Goal: Transaction & Acquisition: Download file/media

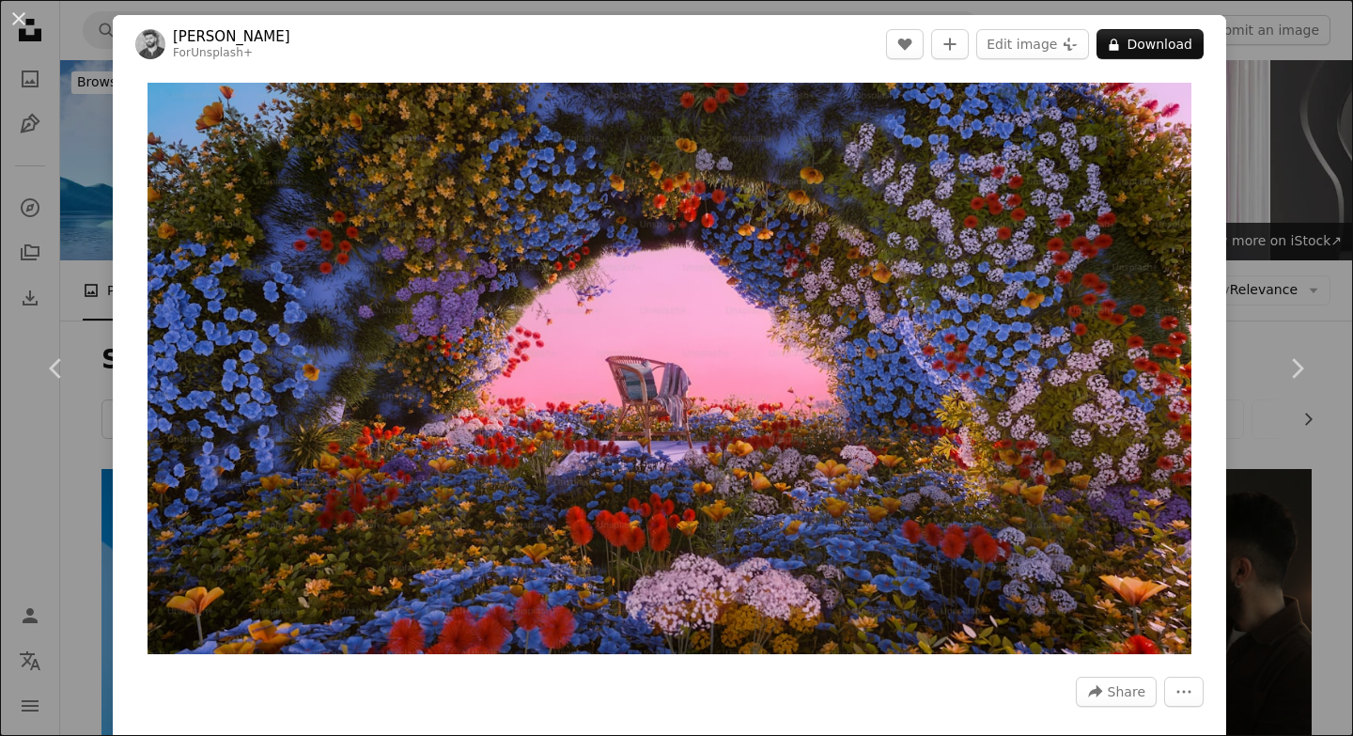
scroll to position [687, 0]
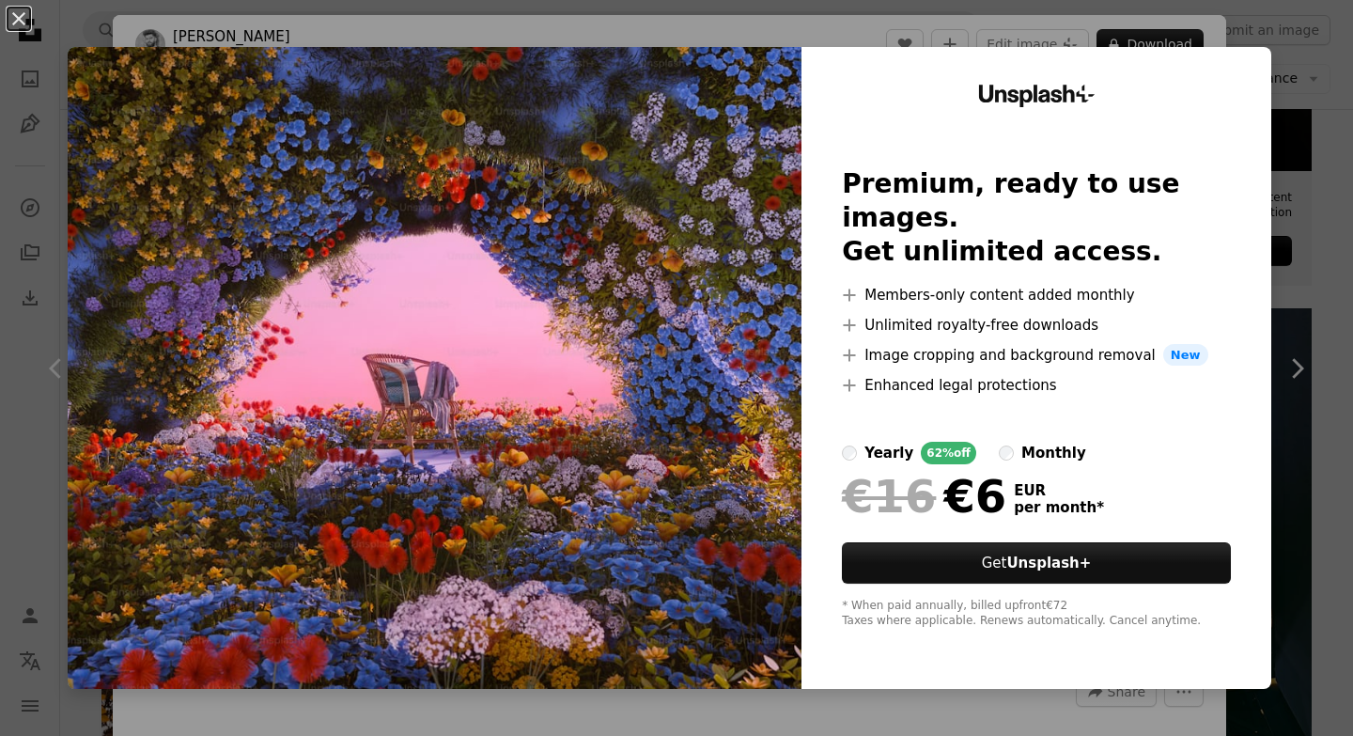
click at [0, 435] on div "An X shape Unsplash+ Premium, ready to use images. Get unlimited access. A plus…" at bounding box center [676, 368] width 1353 height 736
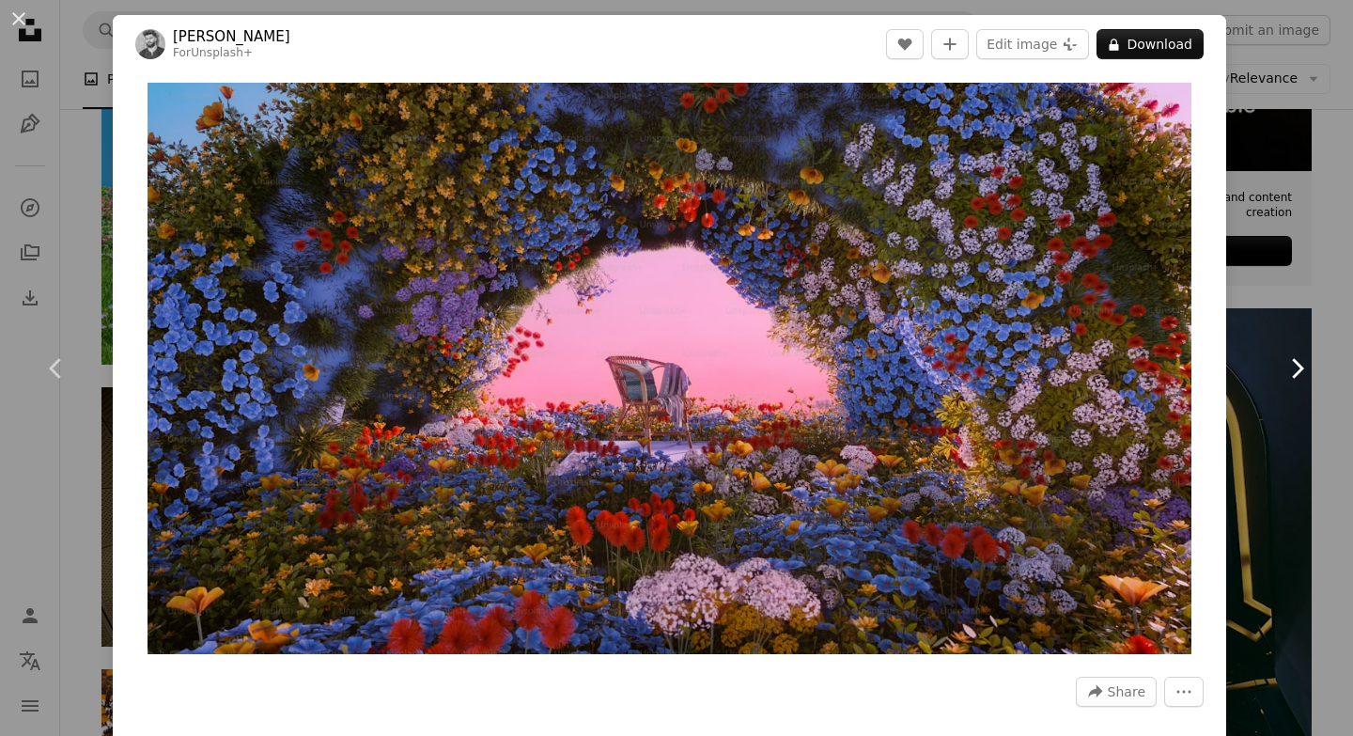
click at [1324, 310] on link "Chevron right" at bounding box center [1296, 368] width 113 height 180
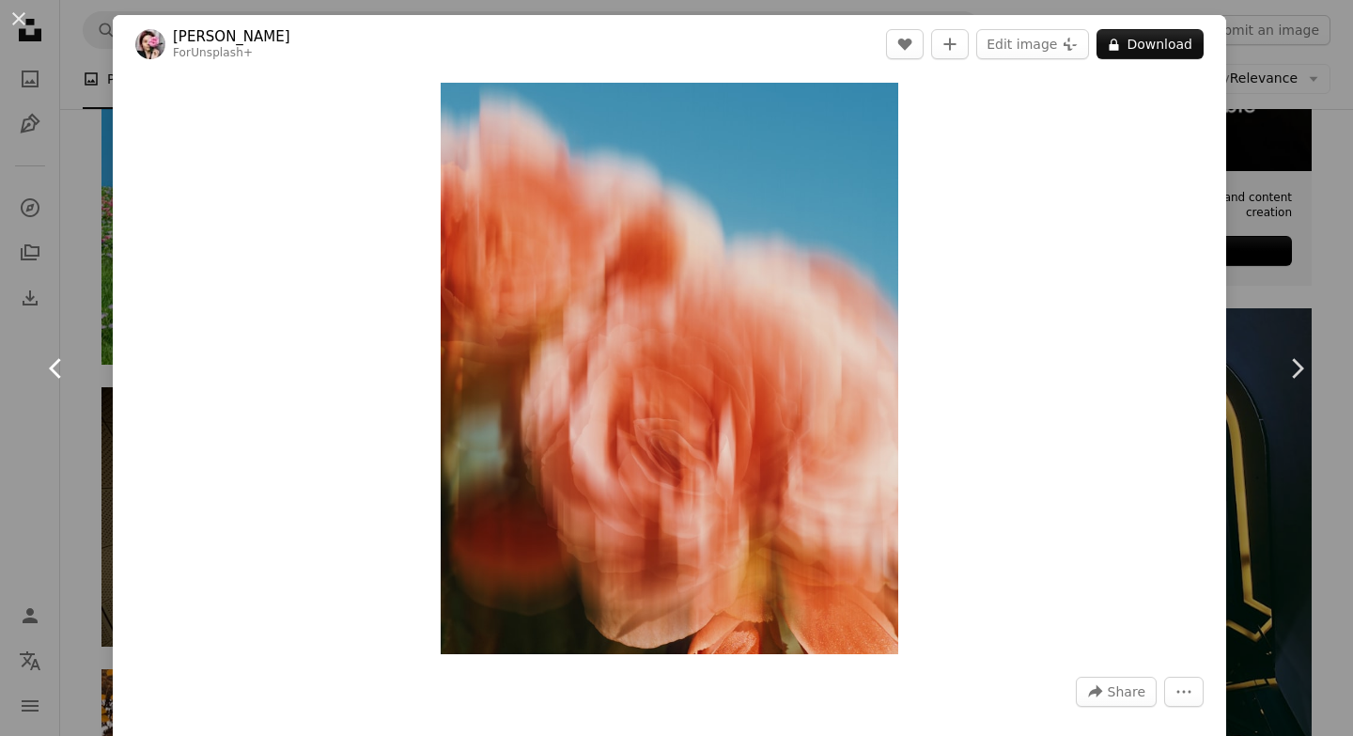
click at [70, 365] on icon "Chevron left" at bounding box center [56, 368] width 30 height 30
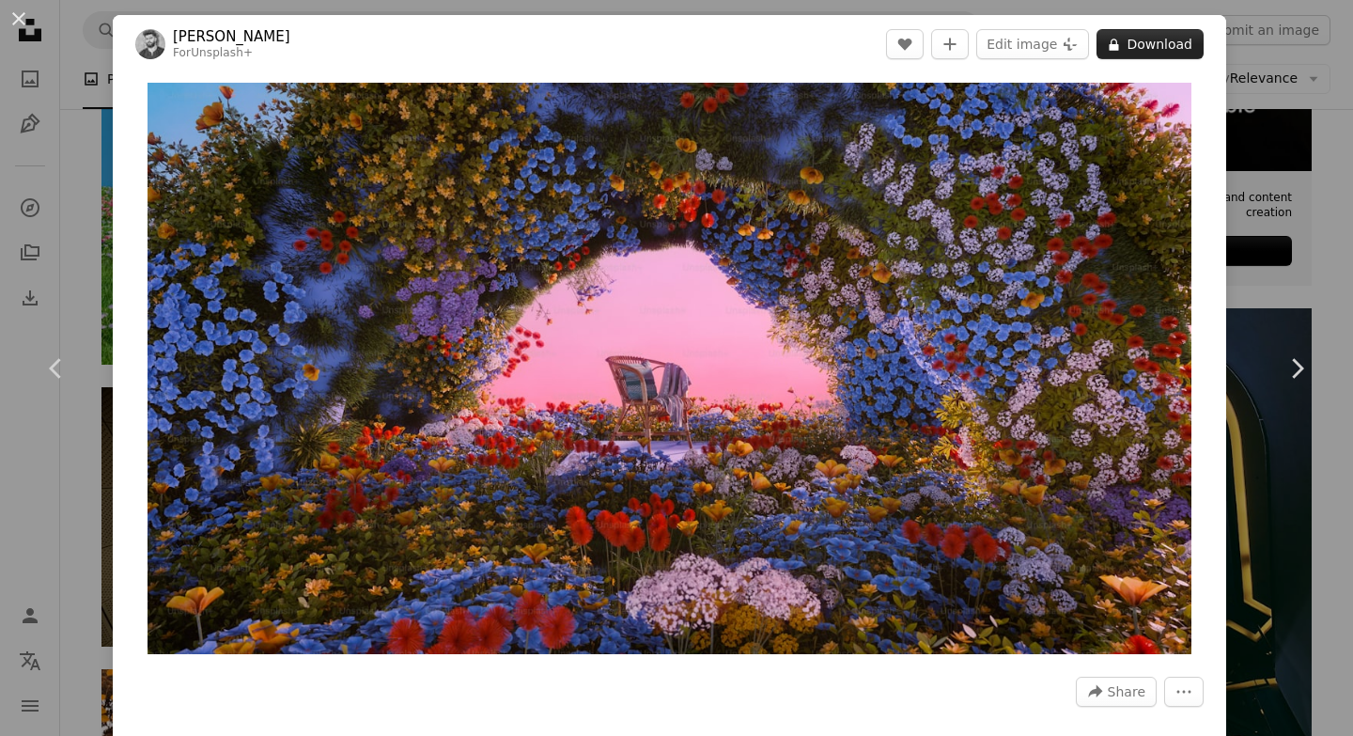
click at [1146, 42] on button "A lock Download" at bounding box center [1150, 44] width 107 height 30
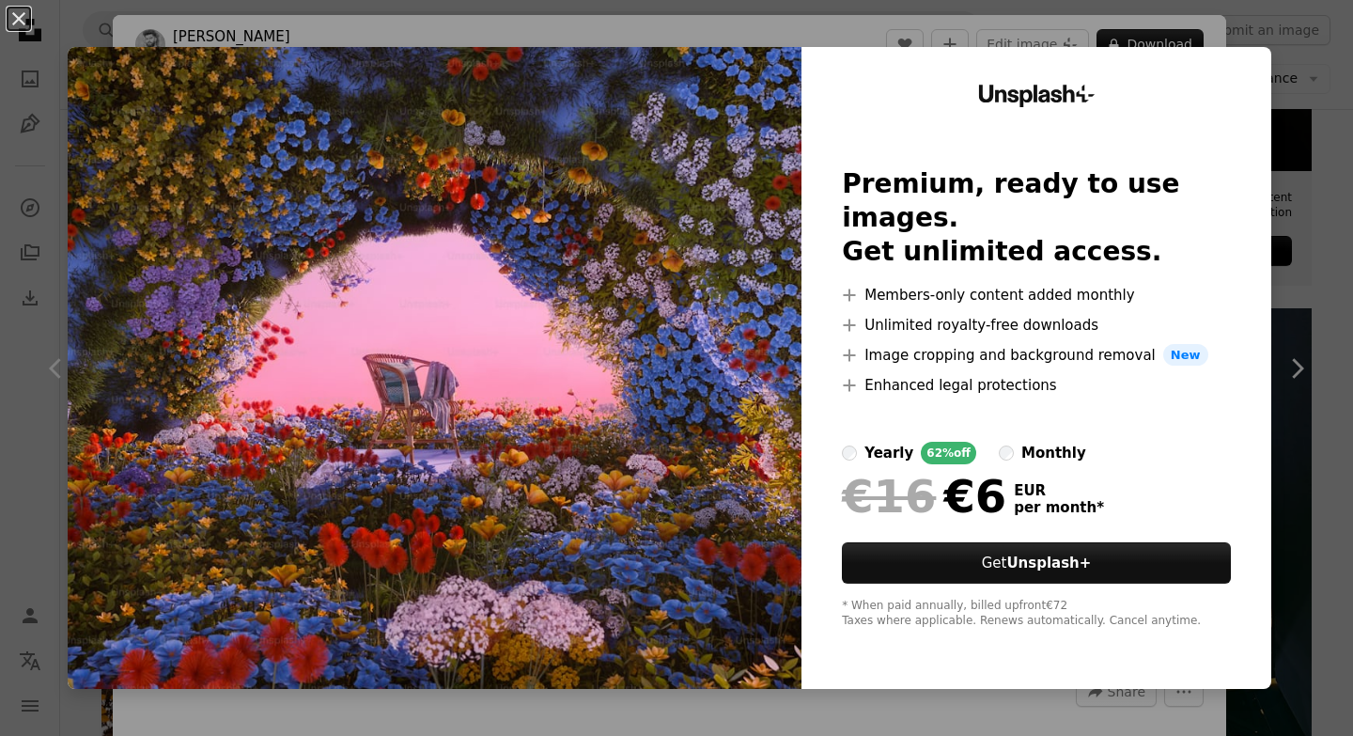
click at [55, 398] on div "An X shape Unsplash+ Premium, ready to use images. Get unlimited access. A plus…" at bounding box center [676, 368] width 1353 height 736
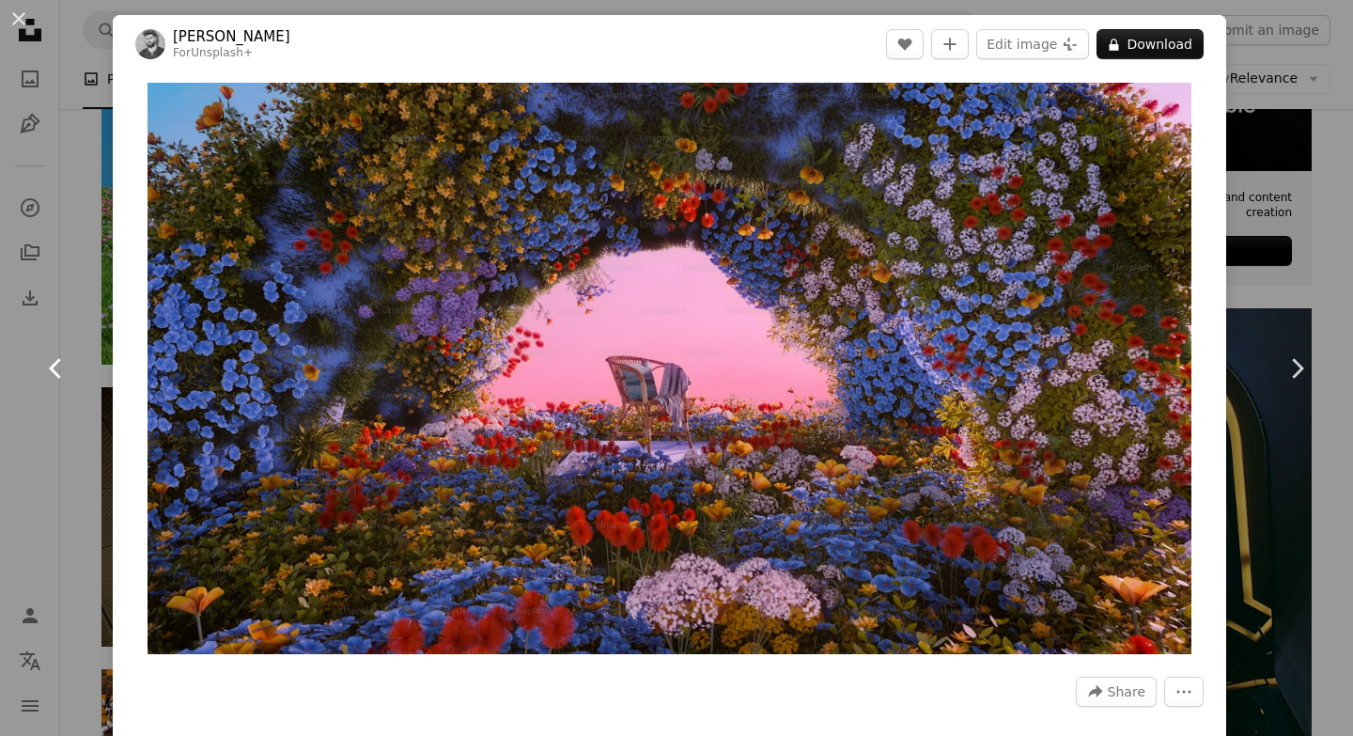
click at [81, 411] on link "Chevron left" at bounding box center [56, 368] width 113 height 180
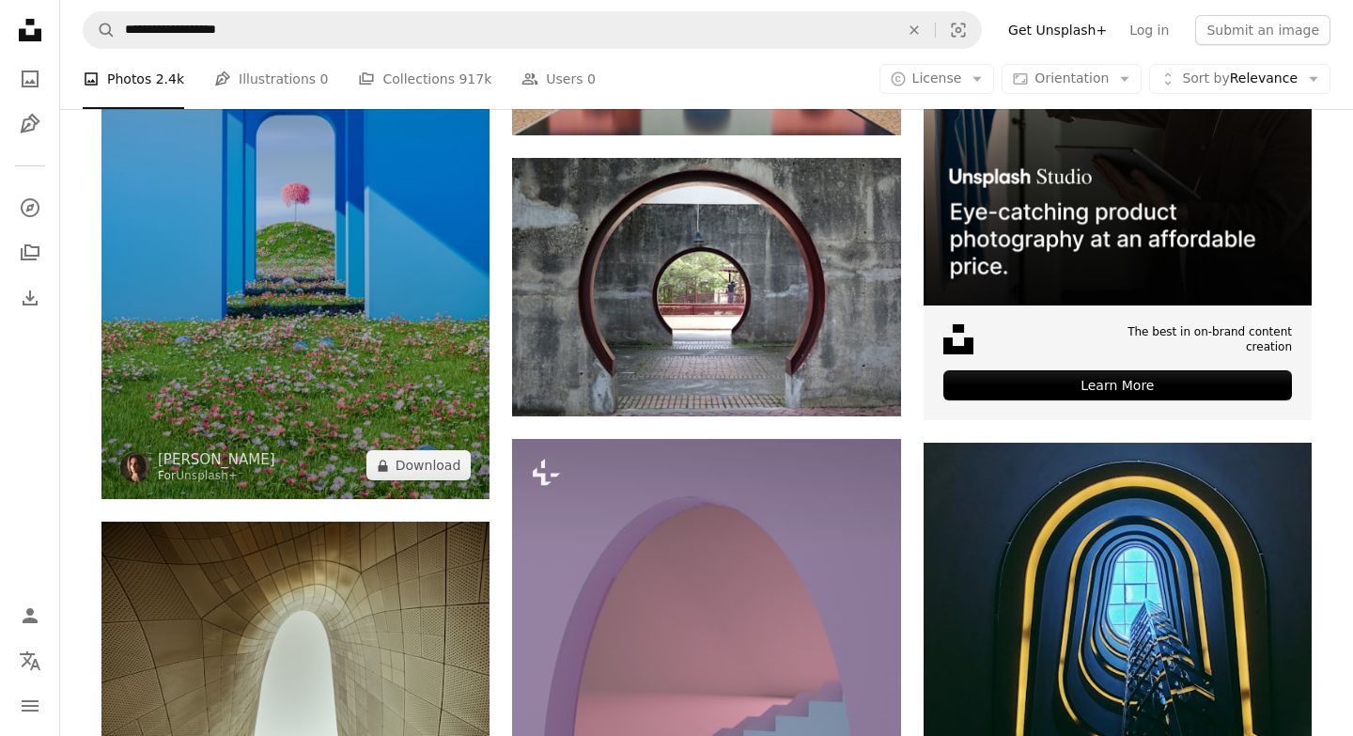
scroll to position [520, 0]
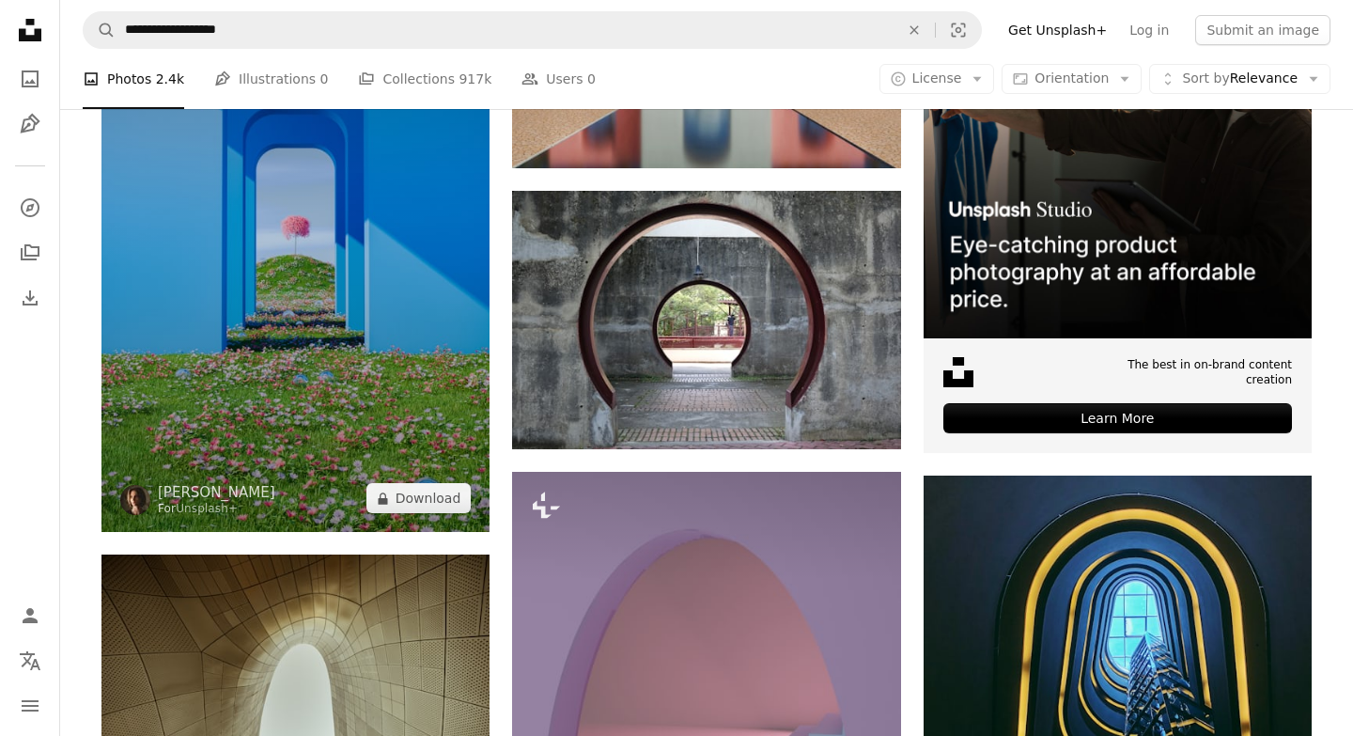
click at [304, 365] on img at bounding box center [295, 240] width 388 height 583
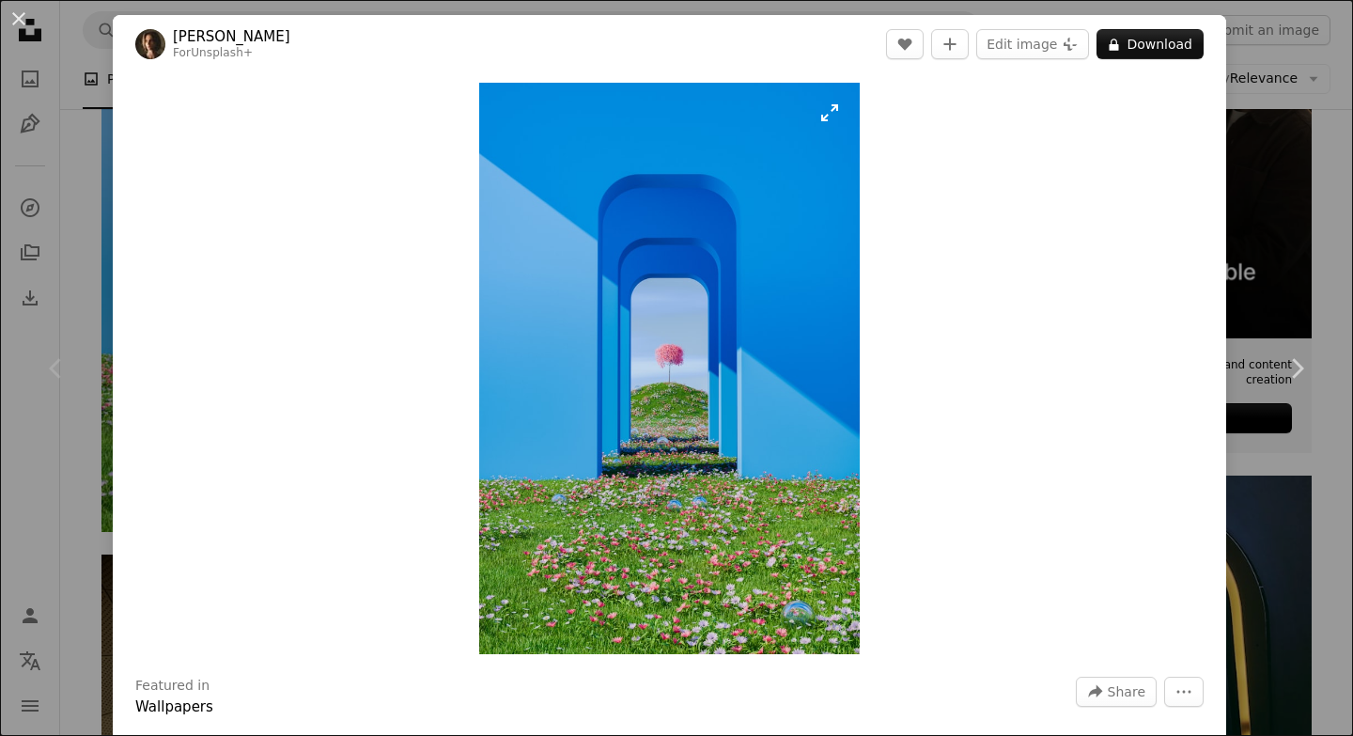
click at [674, 411] on img "Zoom in on this image" at bounding box center [669, 368] width 381 height 571
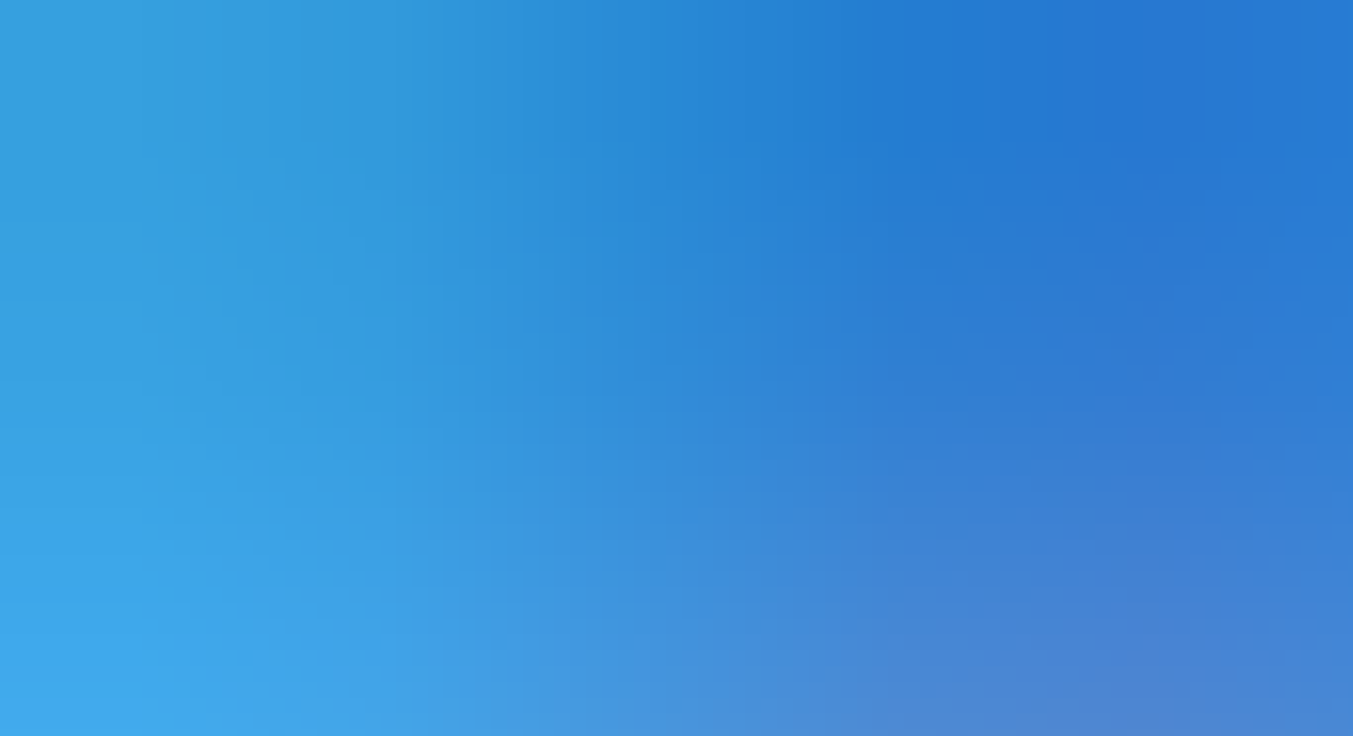
scroll to position [648, 0]
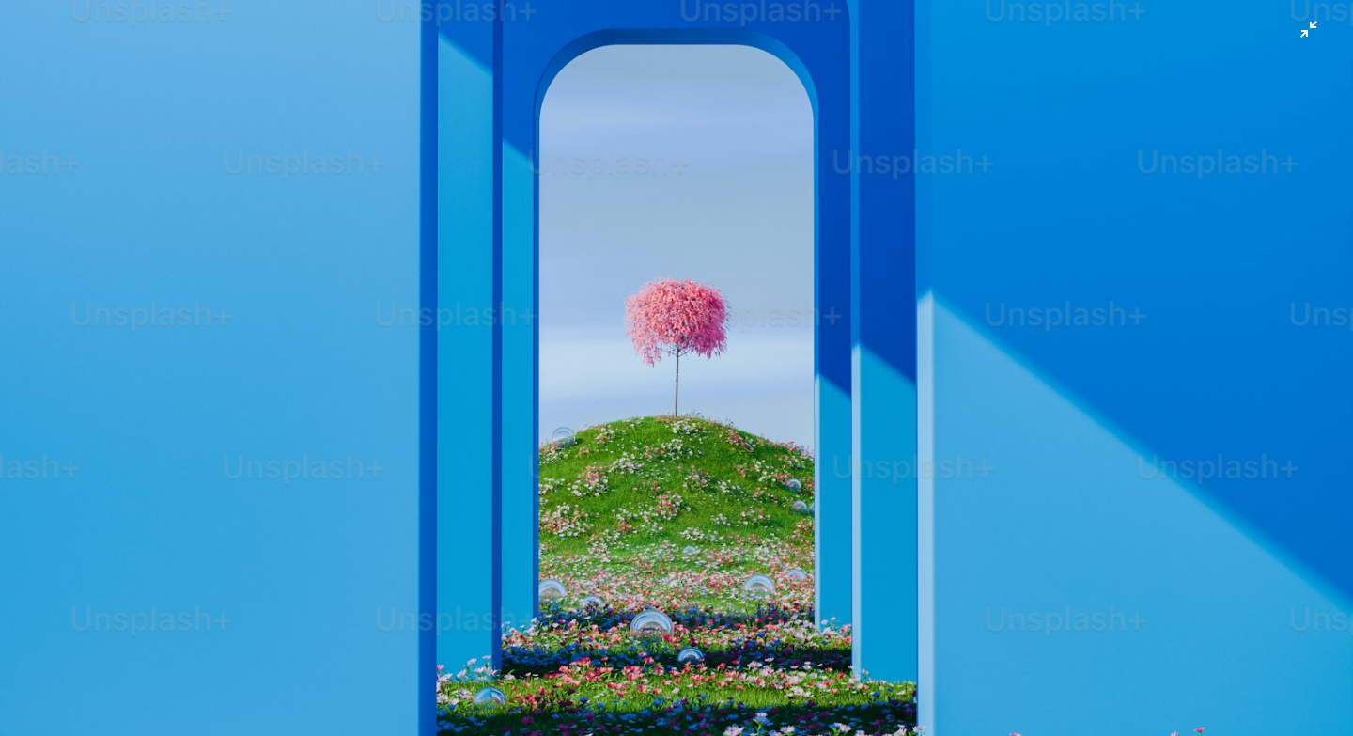
click at [1303, 32] on img "Zoom out on this image" at bounding box center [676, 367] width 1355 height 2033
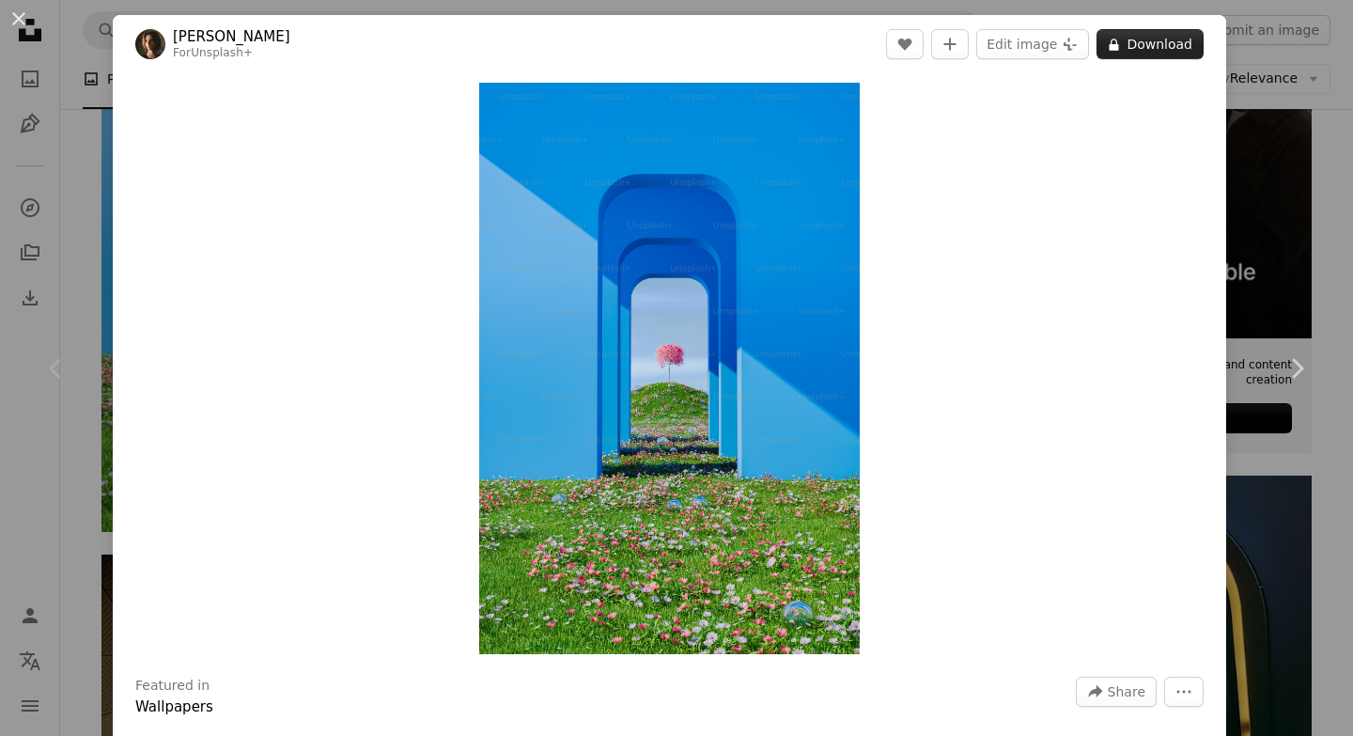
click at [1172, 51] on button "A lock Download" at bounding box center [1150, 44] width 107 height 30
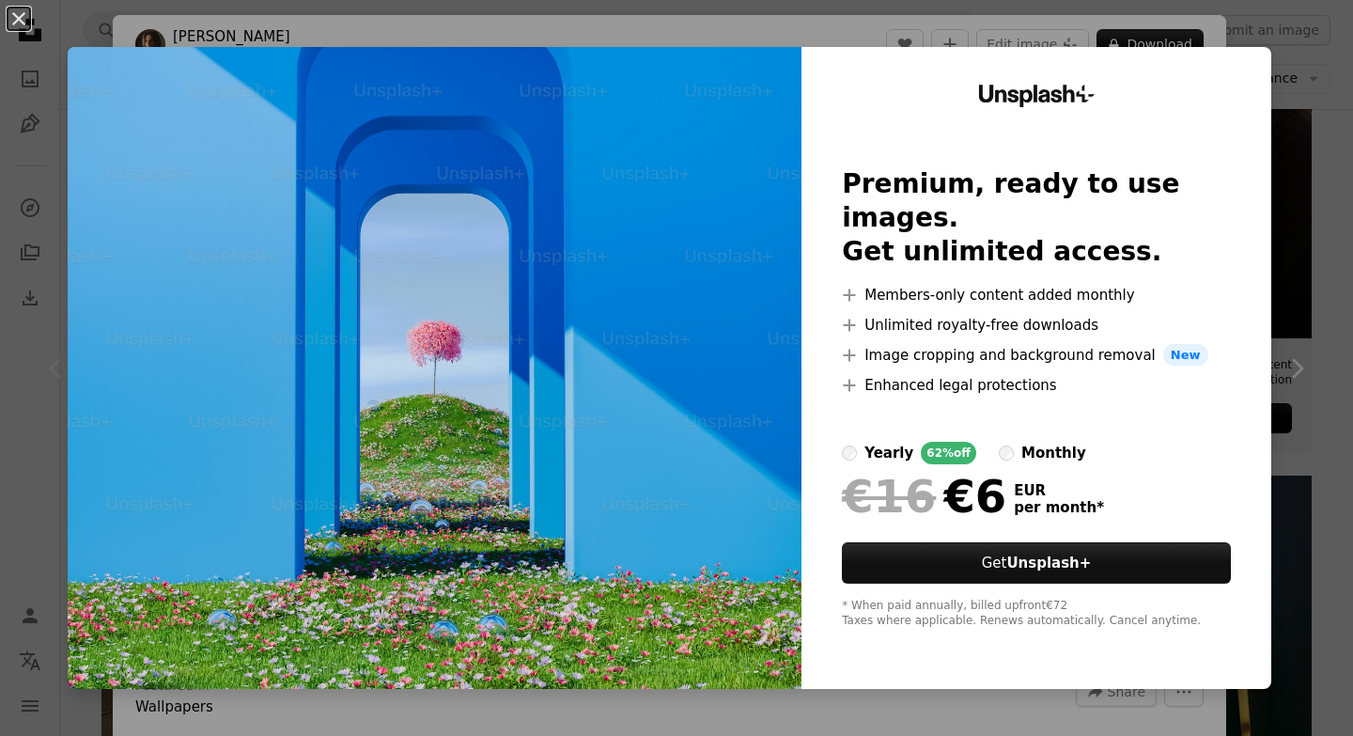
click at [1345, 234] on div "An X shape Unsplash+ Premium, ready to use images. Get unlimited access. A plus…" at bounding box center [676, 368] width 1353 height 736
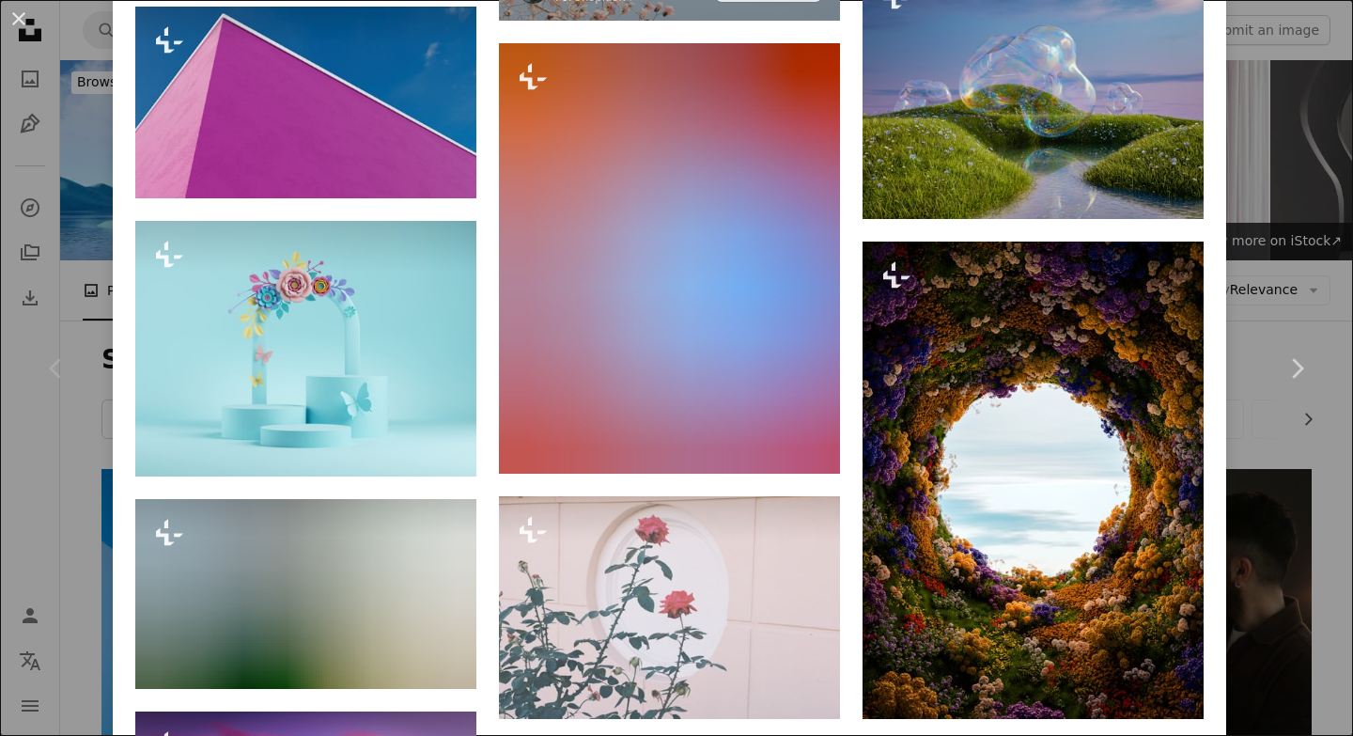
scroll to position [17818, 0]
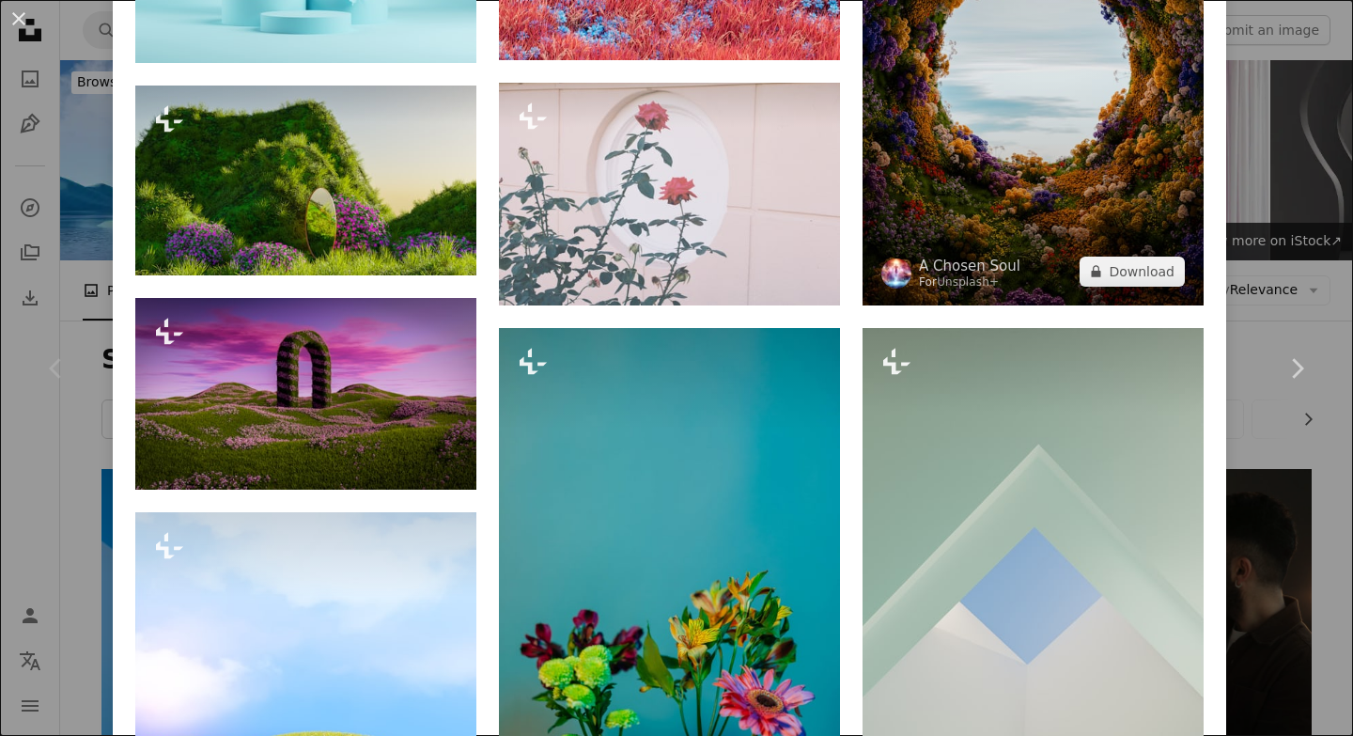
click at [984, 305] on img at bounding box center [1033, 66] width 341 height 477
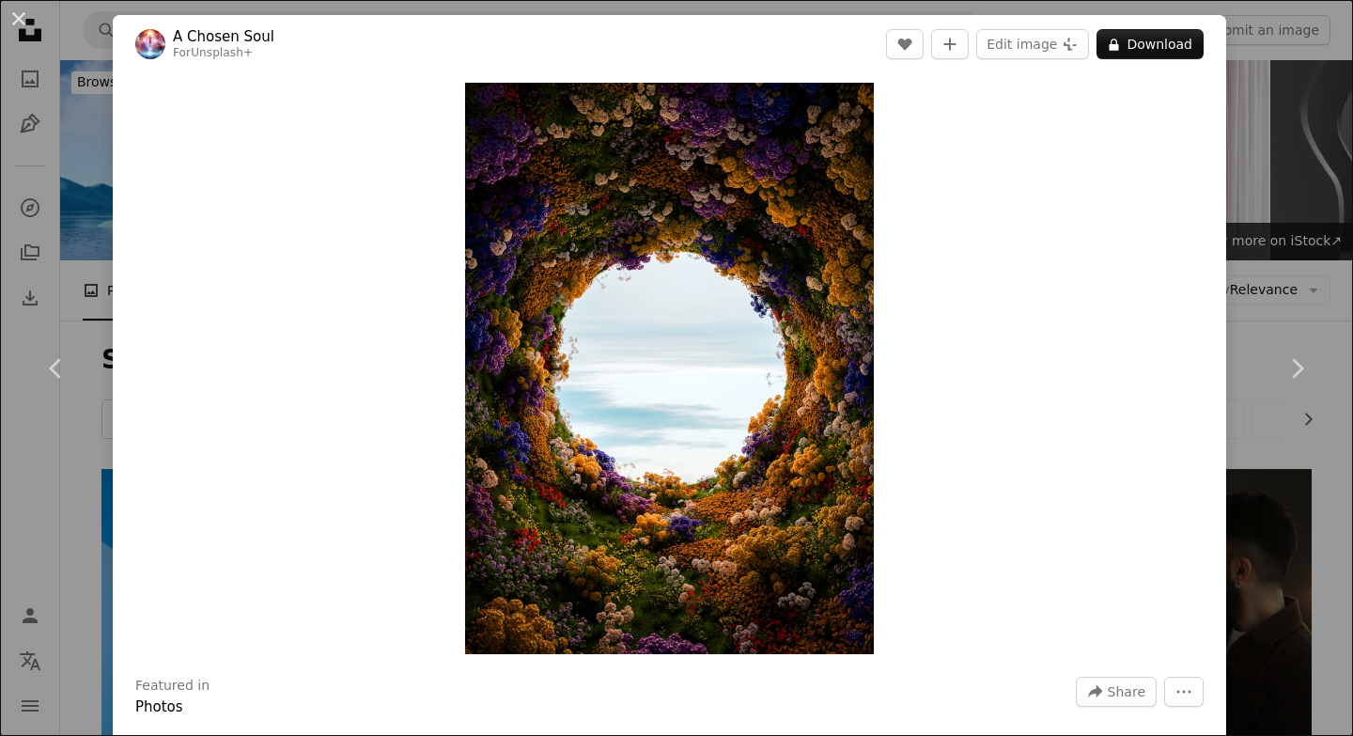
click at [1225, 548] on div "Zoom in" at bounding box center [670, 368] width 1114 height 590
click at [803, 244] on img "Zoom in on this image" at bounding box center [669, 368] width 408 height 571
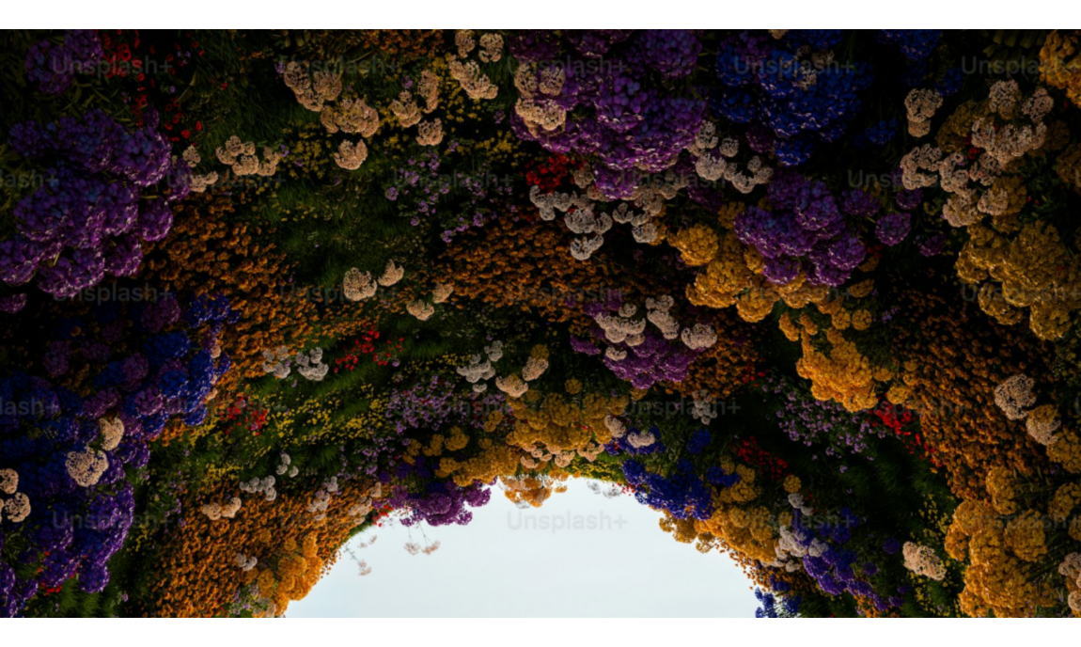
scroll to position [581, 0]
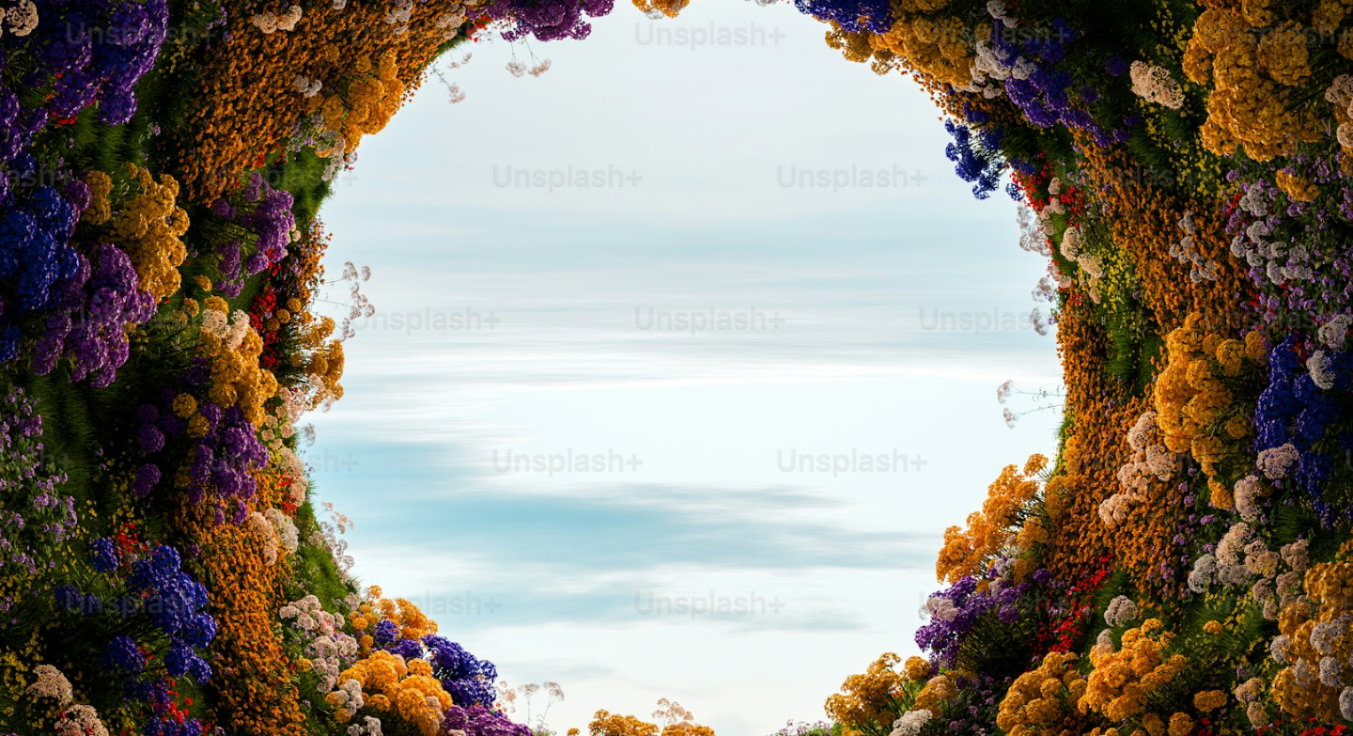
click at [803, 244] on img "Zoom out on this image" at bounding box center [676, 366] width 1355 height 1897
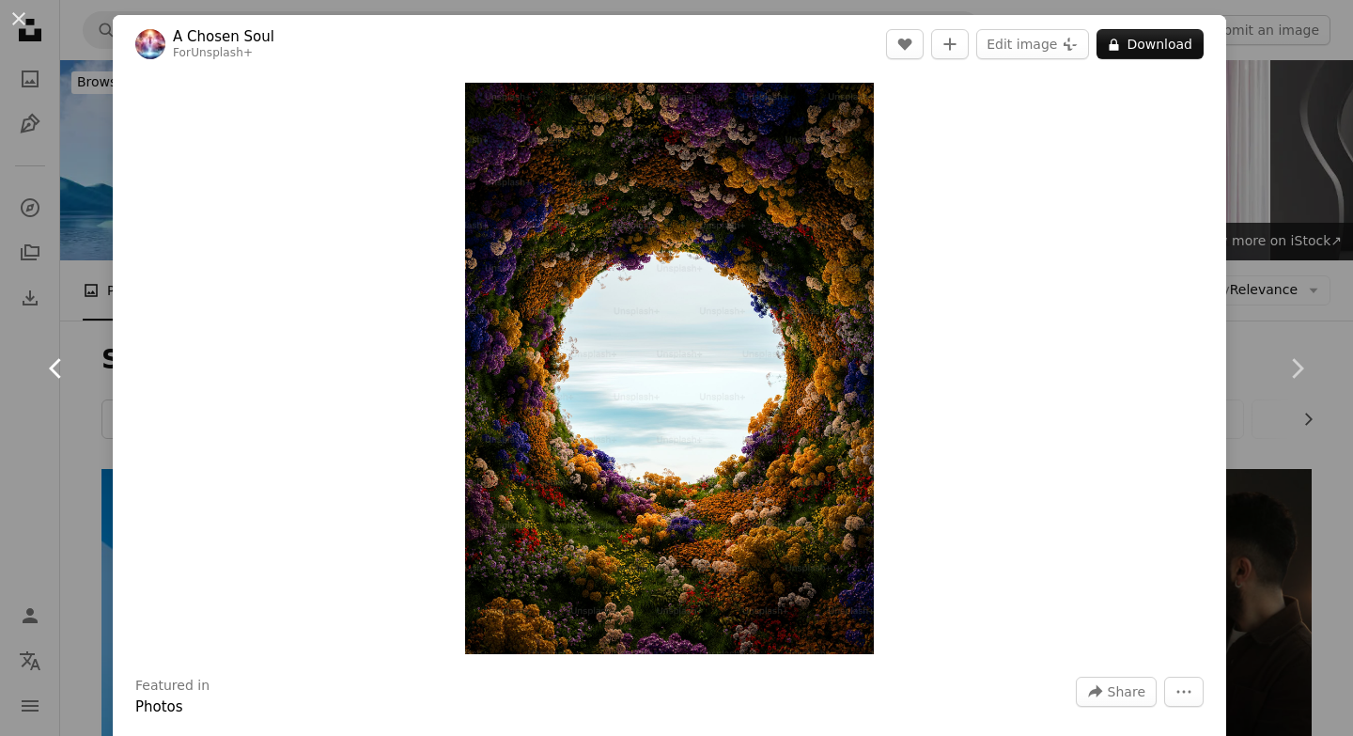
click at [46, 439] on link "Chevron left" at bounding box center [56, 368] width 113 height 180
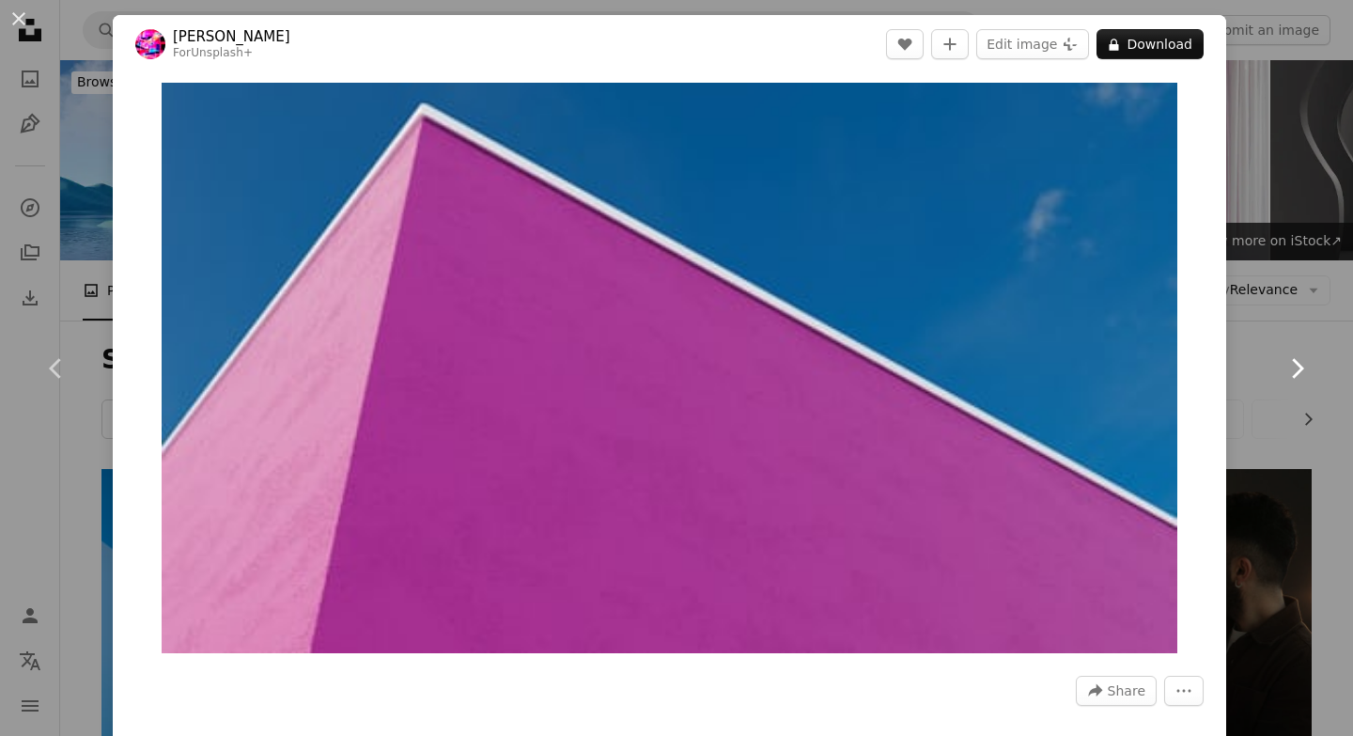
click at [1348, 419] on link "Chevron right" at bounding box center [1296, 368] width 113 height 180
